Goal: Task Accomplishment & Management: Manage account settings

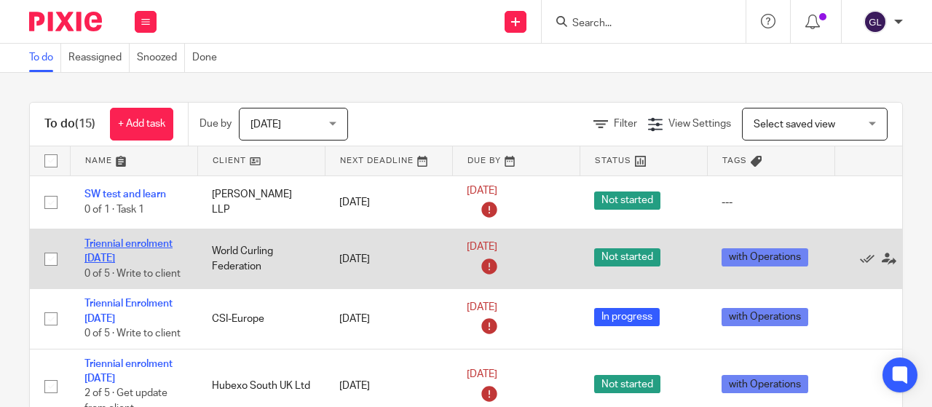
click at [106, 245] on link "Triennial enrolment 14/12/2025" at bounding box center [128, 251] width 88 height 25
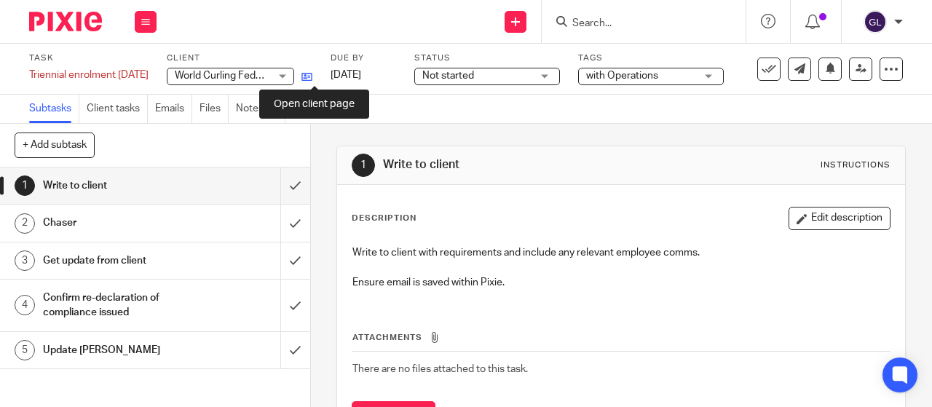
click at [312, 74] on icon at bounding box center [306, 76] width 11 height 11
click at [312, 76] on icon at bounding box center [306, 76] width 11 height 11
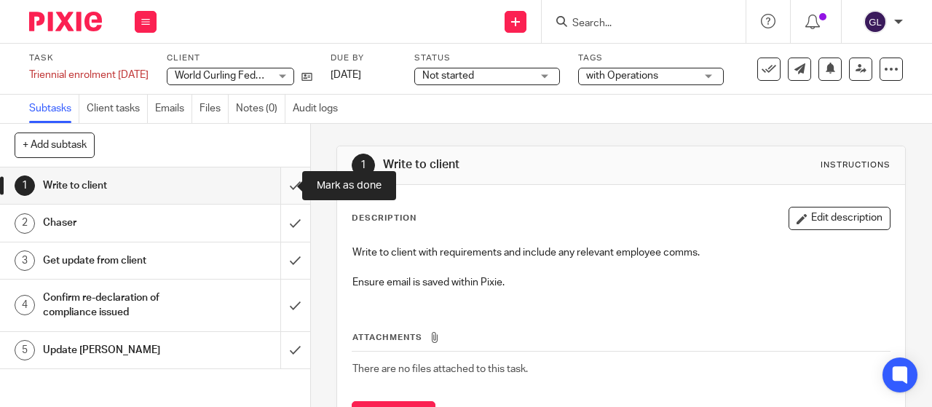
click at [271, 186] on input "submit" at bounding box center [155, 185] width 310 height 36
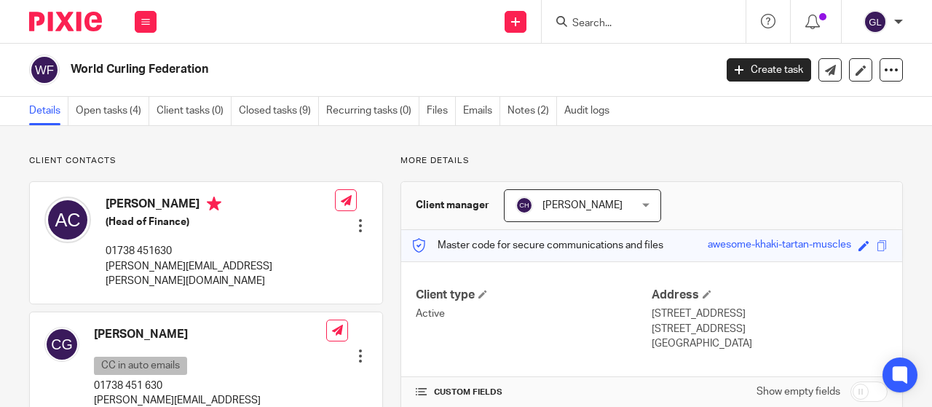
click at [252, 267] on p "[PERSON_NAME][EMAIL_ADDRESS][PERSON_NAME][DOMAIN_NAME]" at bounding box center [220, 274] width 229 height 30
drag, startPoint x: 252, startPoint y: 266, endPoint x: 103, endPoint y: 272, distance: 148.7
click at [103, 272] on div "[PERSON_NAME] (Head of Finance) 01738 451630 [PERSON_NAME][EMAIL_ADDRESS][PERSO…" at bounding box center [189, 242] width 291 height 106
copy p "alan.chalmers@worldcurling.org"
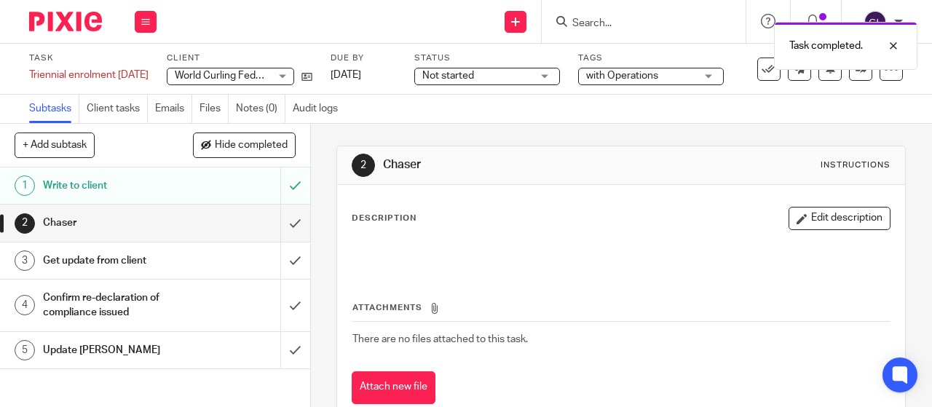
click at [554, 75] on div "Not started Not started" at bounding box center [487, 76] width 146 height 17
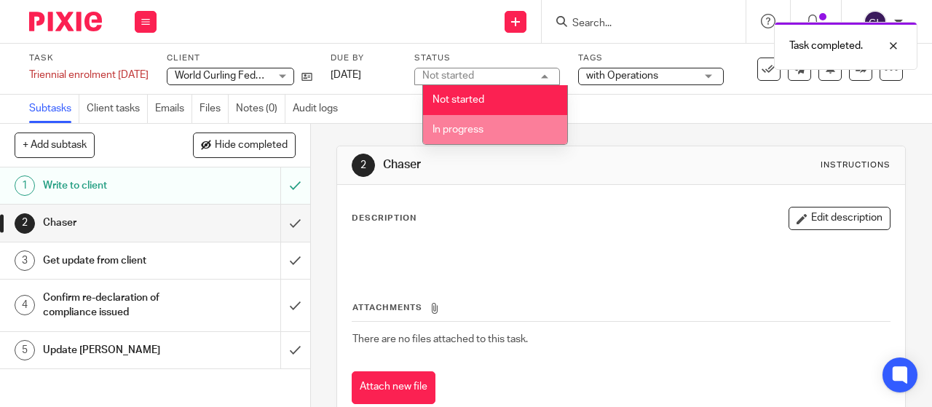
click at [470, 128] on span "In progress" at bounding box center [458, 130] width 51 height 10
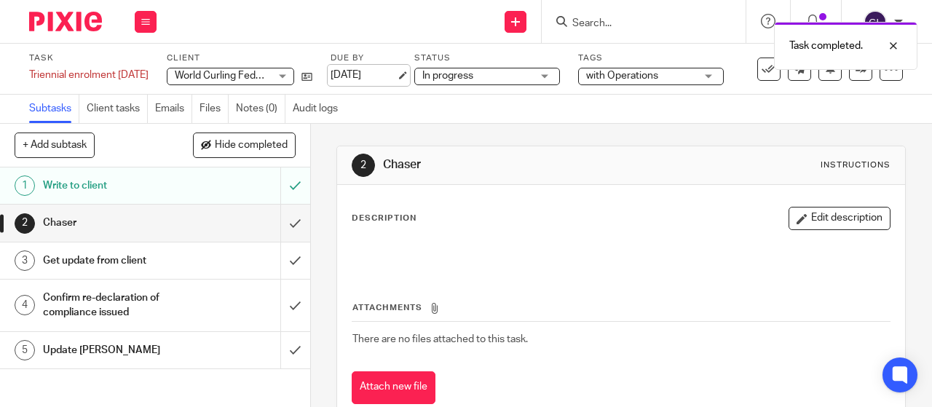
click at [396, 76] on link "19 Aug 2025" at bounding box center [364, 75] width 66 height 15
click at [146, 21] on icon at bounding box center [145, 21] width 9 height 9
click at [135, 71] on link "Work" at bounding box center [138, 68] width 25 height 10
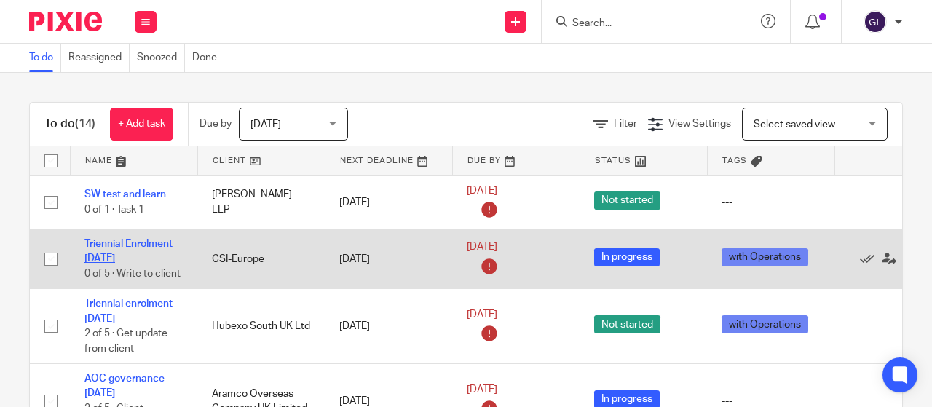
click at [134, 240] on link "Triennial Enrolment [DATE]" at bounding box center [128, 251] width 88 height 25
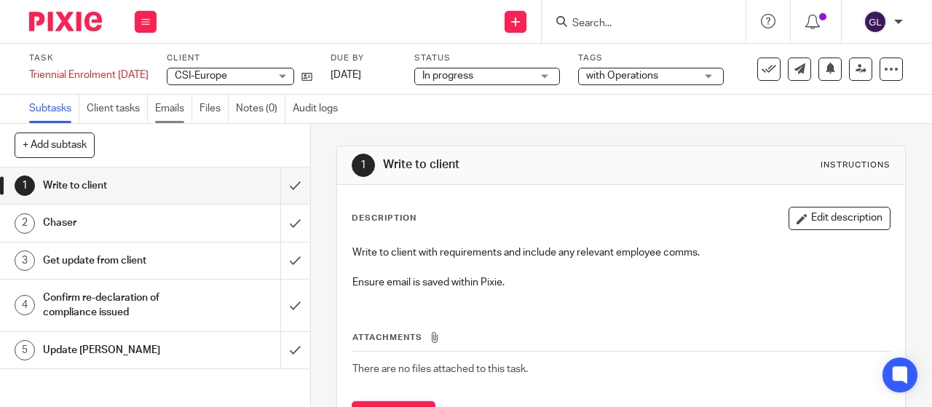
click at [174, 109] on link "Emails" at bounding box center [173, 109] width 37 height 28
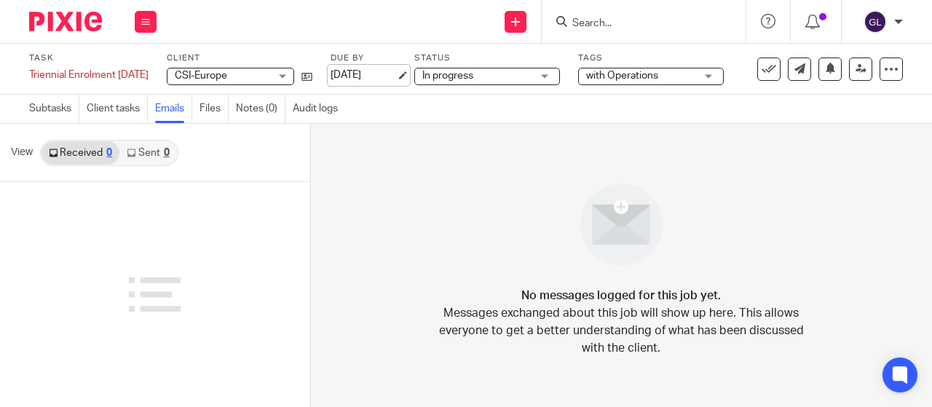
click at [350, 75] on link "[DATE]" at bounding box center [364, 75] width 66 height 15
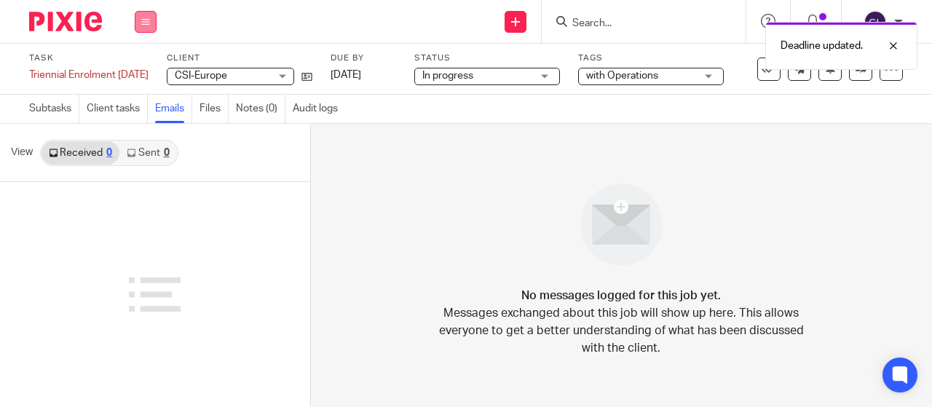
click at [148, 22] on icon at bounding box center [145, 21] width 9 height 9
click at [135, 69] on link "Work" at bounding box center [138, 68] width 25 height 10
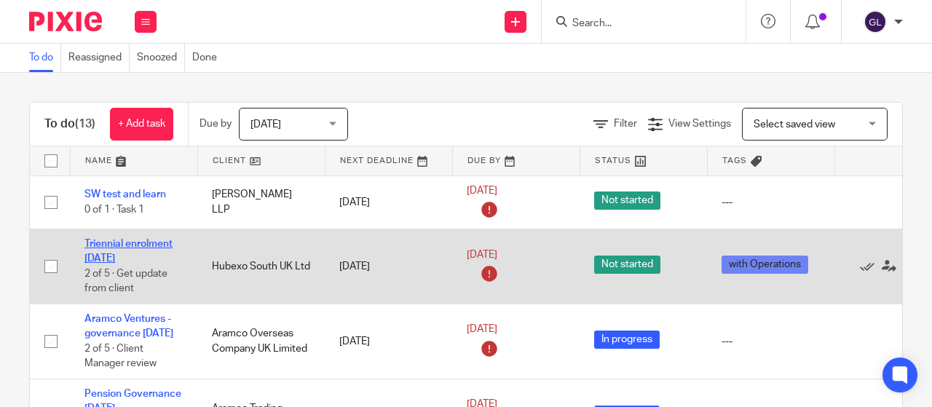
click at [112, 244] on link "Triennial enrolment [DATE]" at bounding box center [128, 251] width 88 height 25
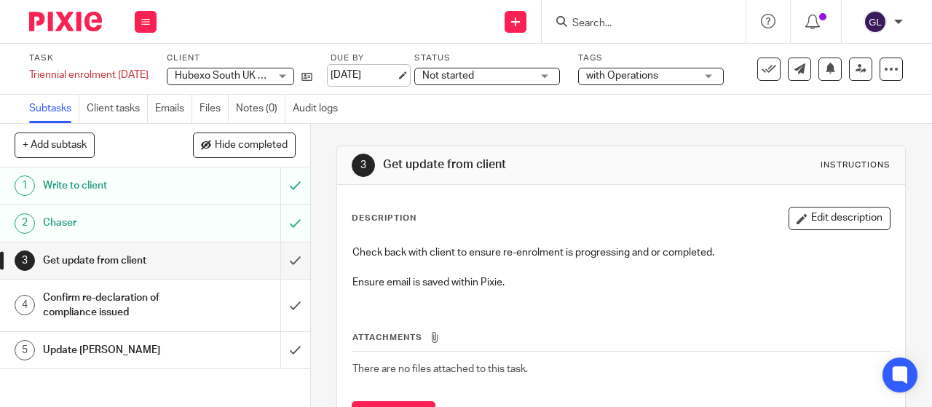
click at [383, 73] on link "[DATE]" at bounding box center [364, 75] width 66 height 15
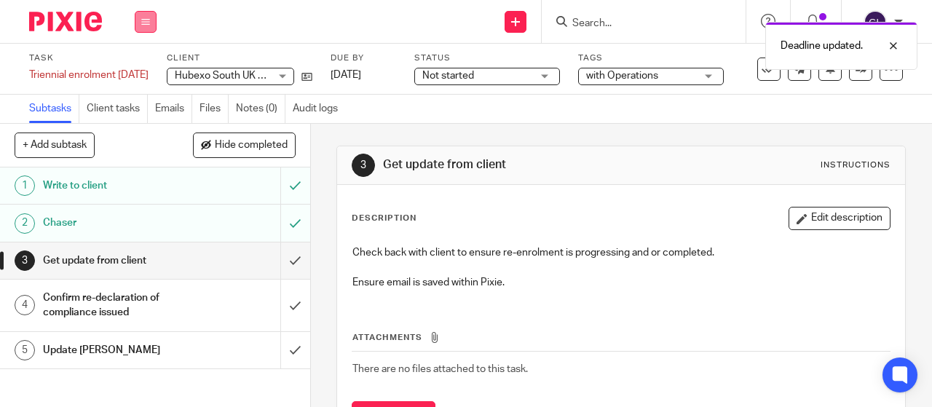
click at [151, 25] on button at bounding box center [146, 22] width 22 height 22
click at [141, 66] on link "Work" at bounding box center [138, 68] width 25 height 10
